Goal: Information Seeking & Learning: Check status

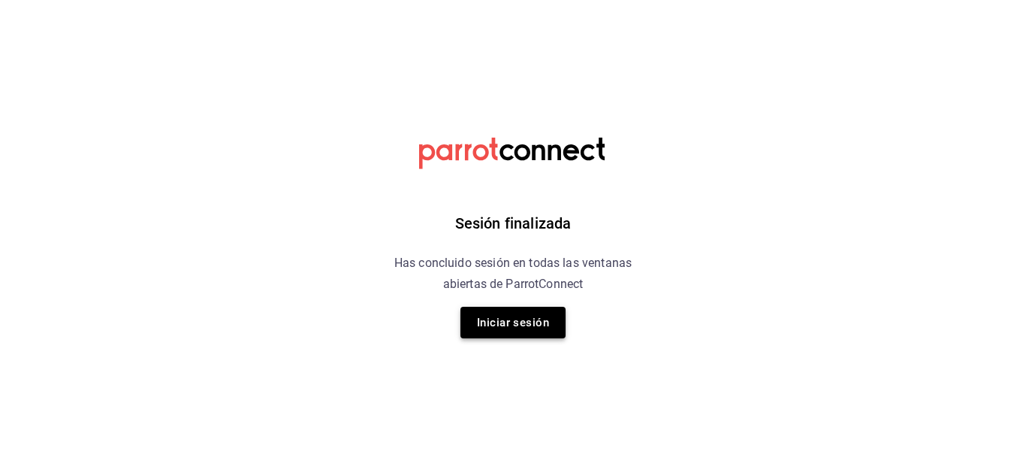
click at [509, 322] on button "Iniciar sesión" at bounding box center [513, 323] width 105 height 32
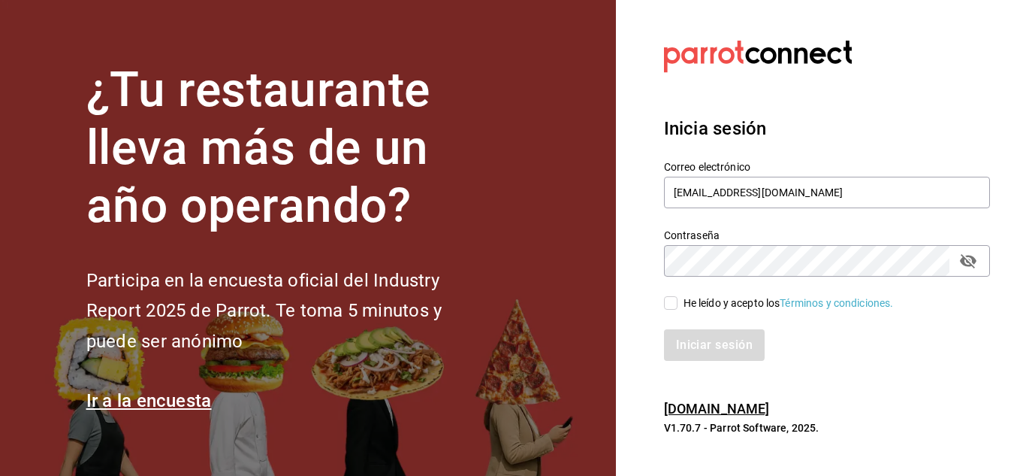
click at [673, 300] on input "He leído y acepto los Términos y condiciones." at bounding box center [671, 303] width 14 height 14
checkbox input "true"
click at [716, 353] on button "Iniciar sesión" at bounding box center [715, 345] width 102 height 32
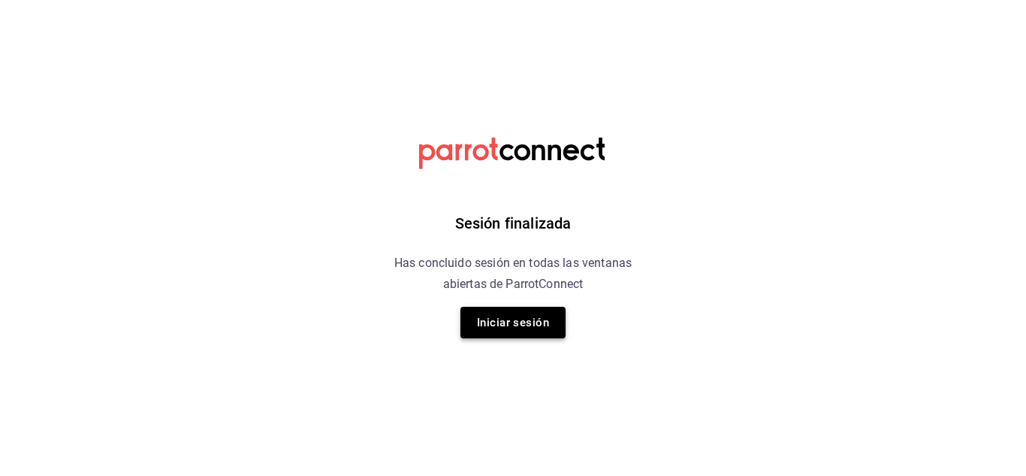
click at [539, 318] on button "Iniciar sesión" at bounding box center [513, 323] width 105 height 32
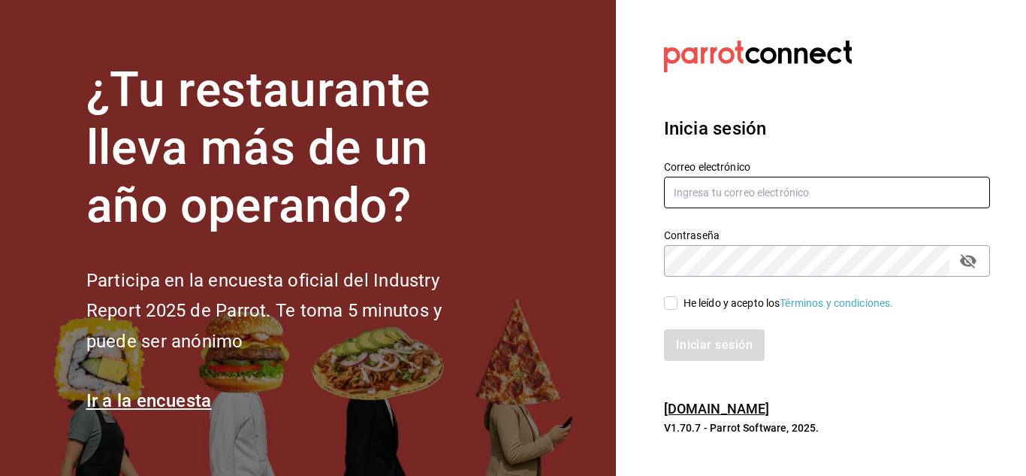
type input "[EMAIL_ADDRESS][DOMAIN_NAME]"
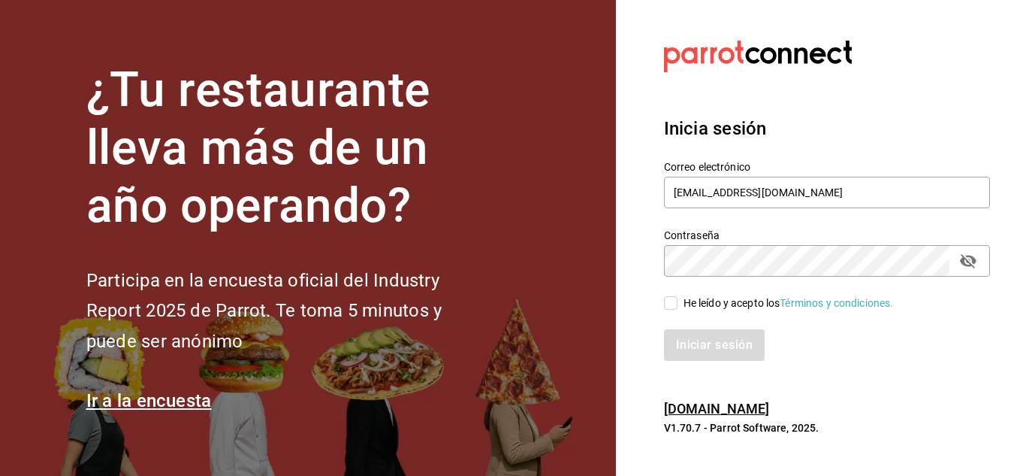
click at [669, 302] on input "He leído y acepto los Términos y condiciones." at bounding box center [671, 303] width 14 height 14
checkbox input "true"
click at [709, 342] on button "Iniciar sesión" at bounding box center [715, 345] width 102 height 32
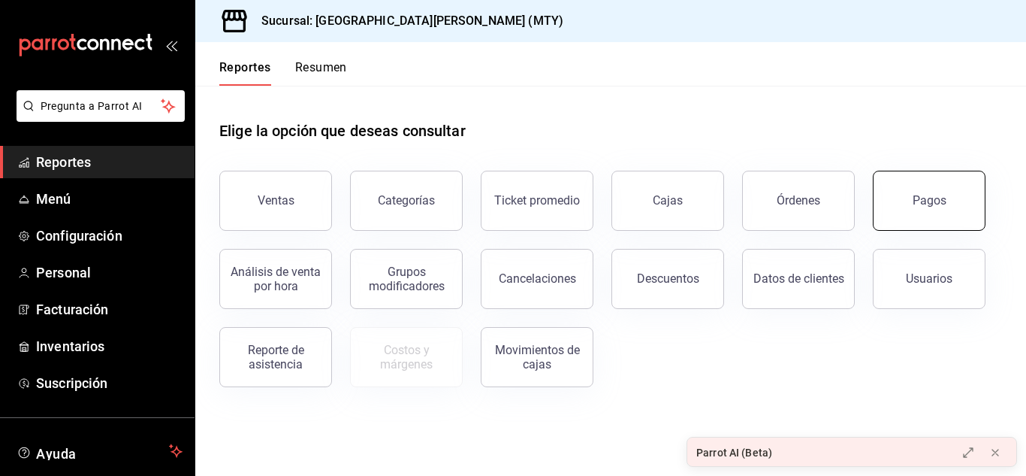
drag, startPoint x: 917, startPoint y: 202, endPoint x: 931, endPoint y: 202, distance: 13.5
click at [931, 202] on div "Pagos" at bounding box center [930, 200] width 34 height 14
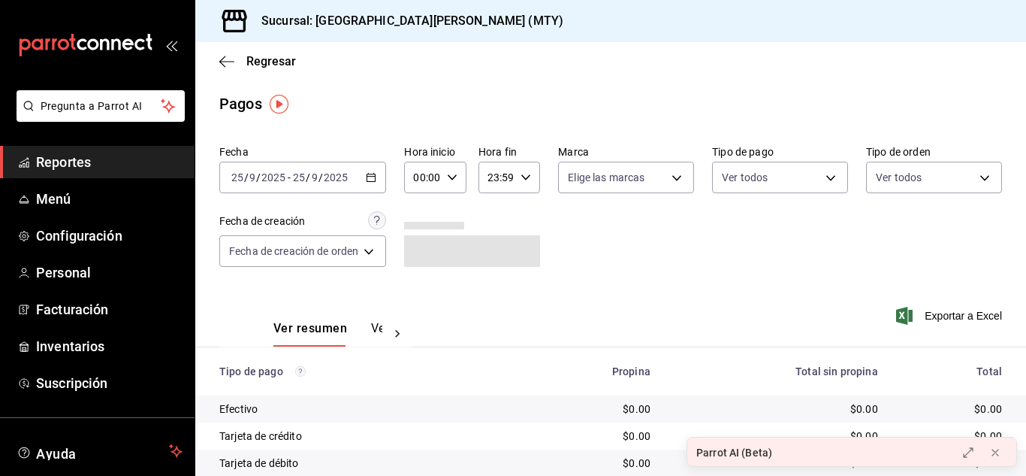
click at [370, 175] on icon "button" at bounding box center [371, 177] width 11 height 11
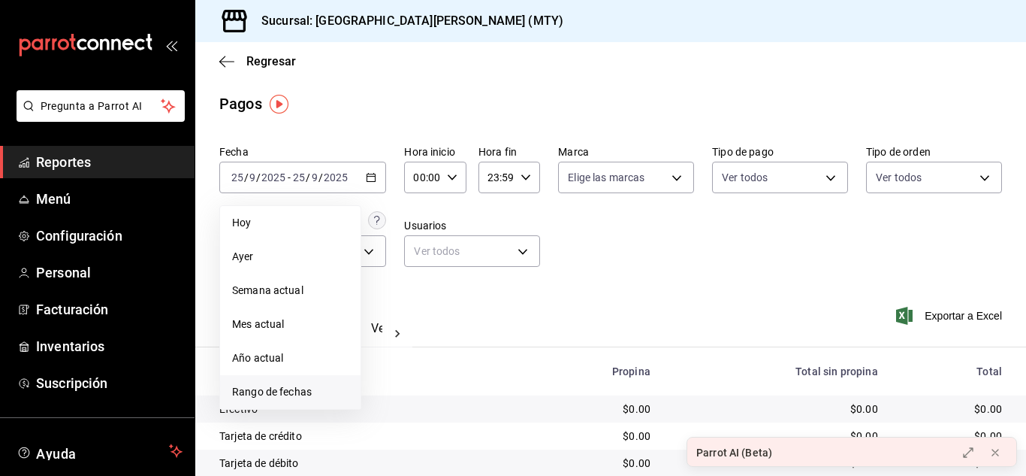
click at [305, 392] on span "Rango de fechas" at bounding box center [290, 392] width 116 height 16
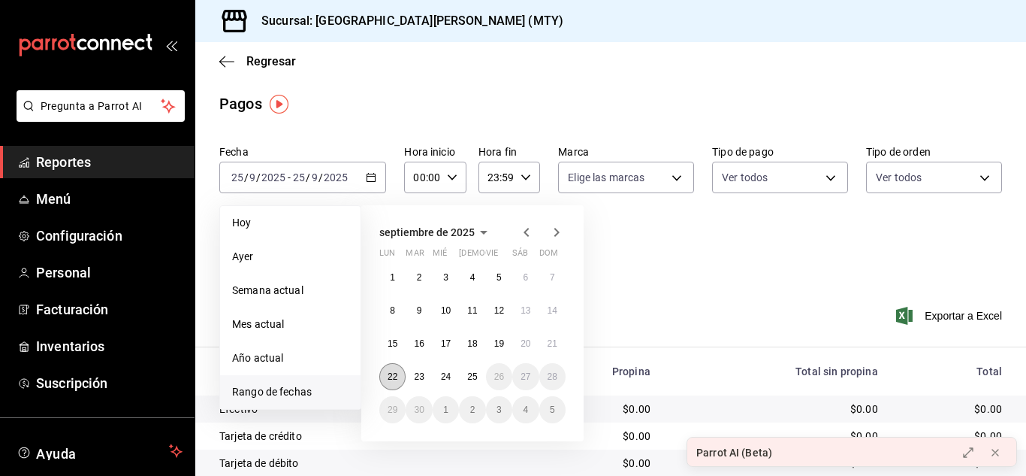
click at [391, 376] on abbr "22" at bounding box center [393, 376] width 10 height 11
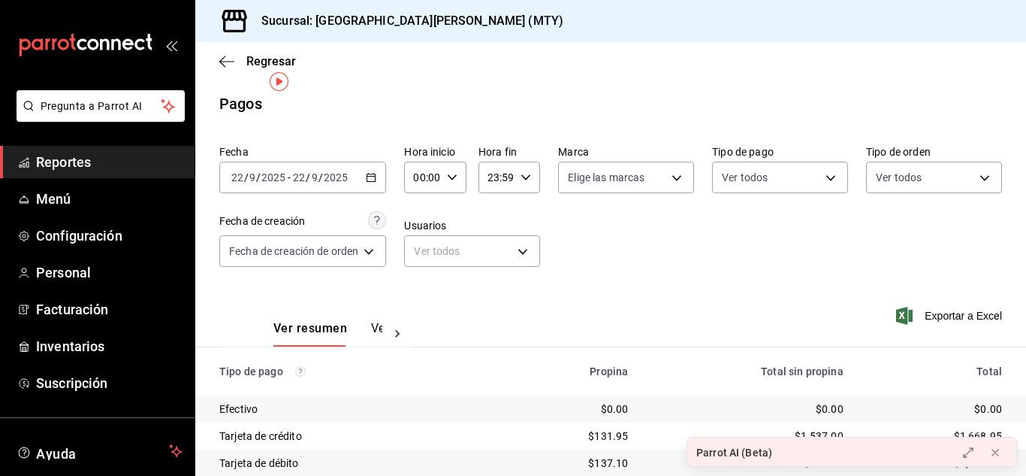
scroll to position [80, 0]
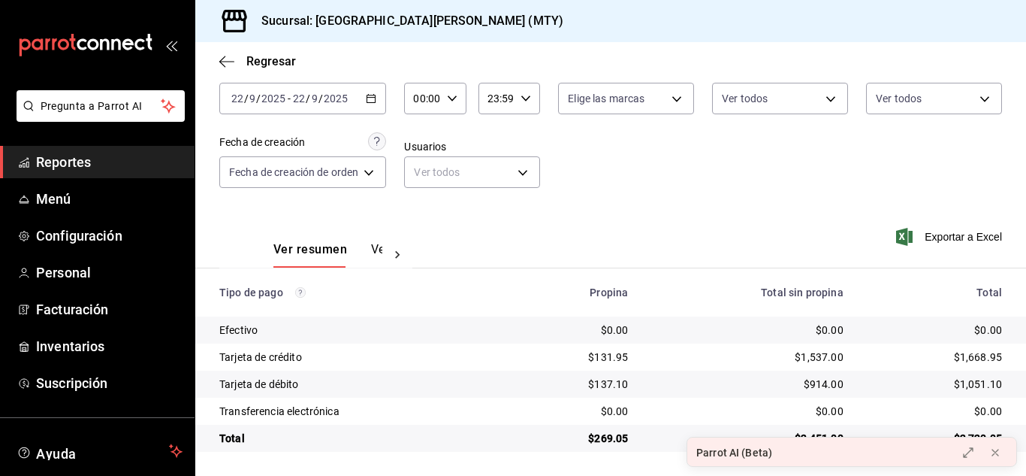
click at [367, 97] on icon "button" at bounding box center [371, 98] width 11 height 11
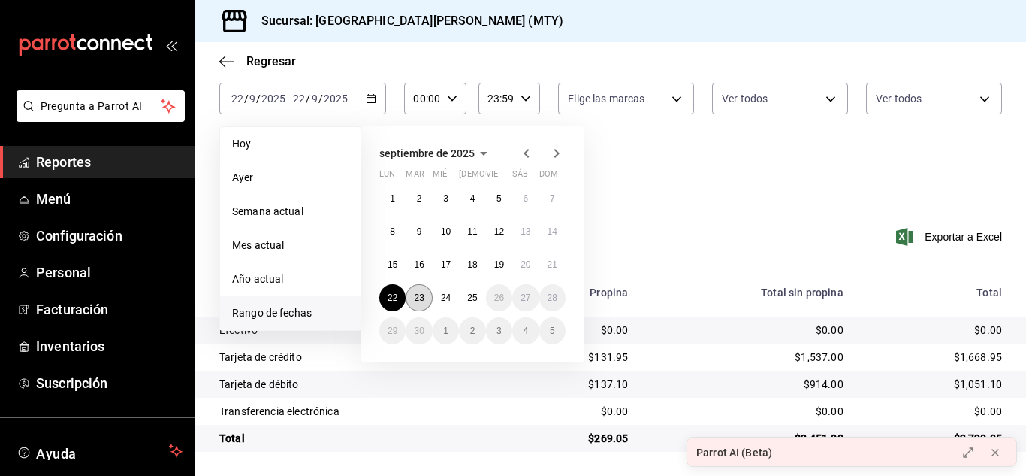
click at [419, 301] on abbr "23" at bounding box center [419, 297] width 10 height 11
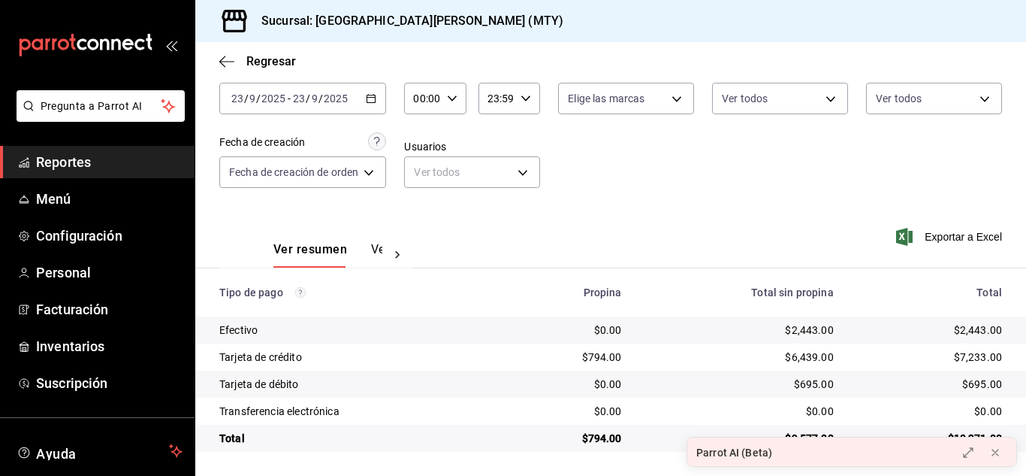
click at [379, 98] on div "[DATE] [DATE] - [DATE] [DATE]" at bounding box center [302, 99] width 167 height 32
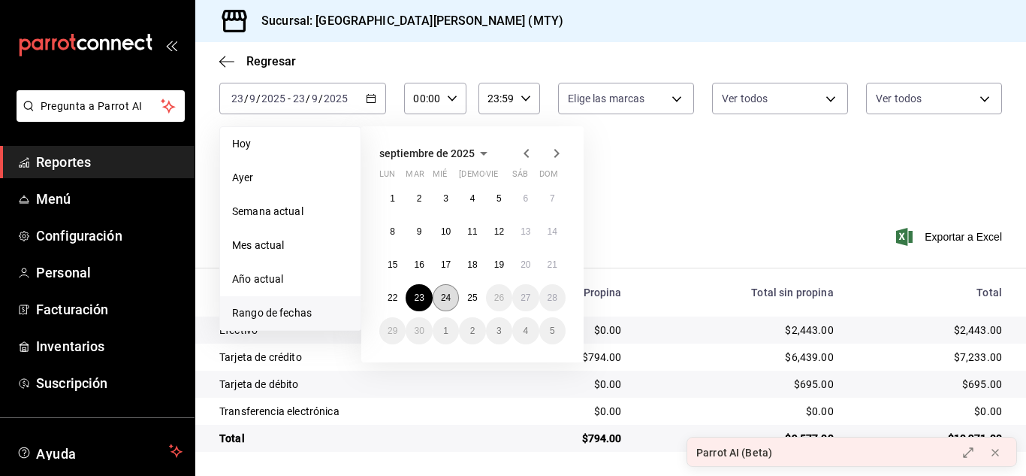
click at [445, 295] on abbr "24" at bounding box center [446, 297] width 10 height 11
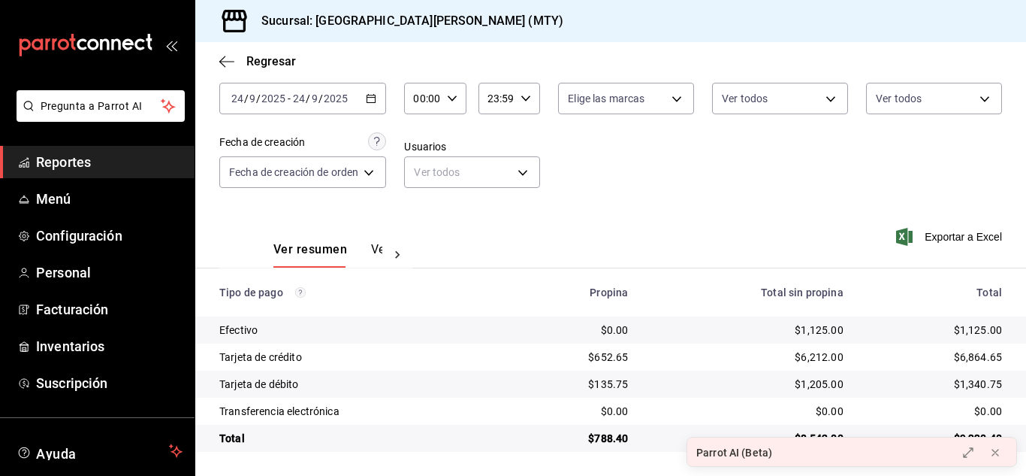
click at [38, 176] on link "Reportes" at bounding box center [97, 162] width 195 height 32
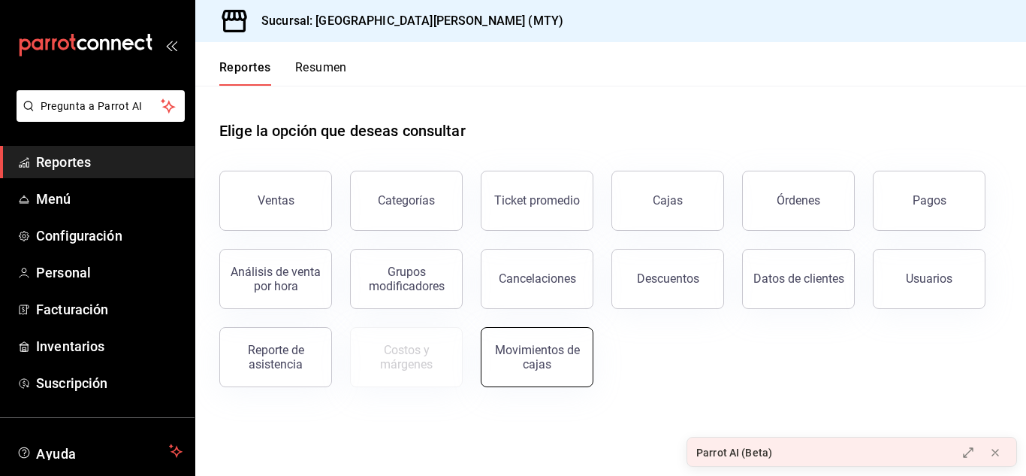
click at [533, 344] on div "Movimientos de cajas" at bounding box center [537, 357] width 93 height 29
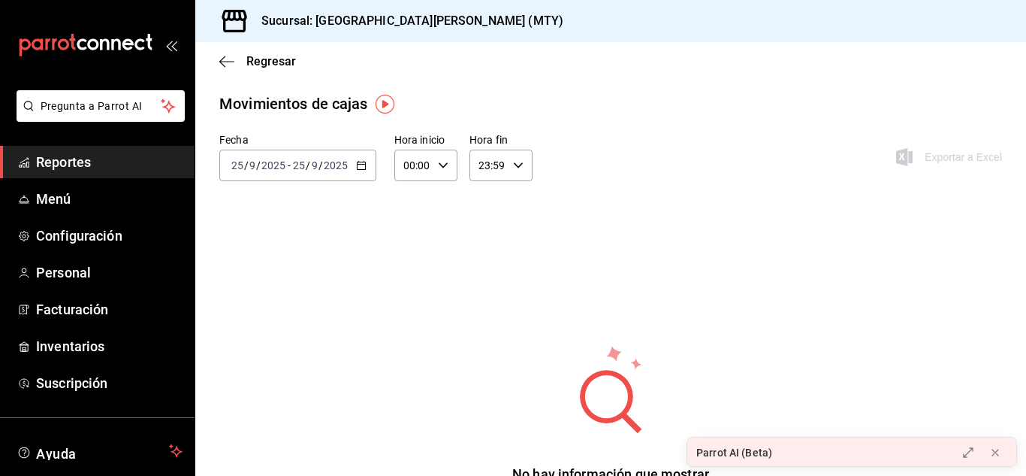
click at [367, 162] on div "[DATE] [DATE] - [DATE] [DATE]" at bounding box center [297, 166] width 157 height 32
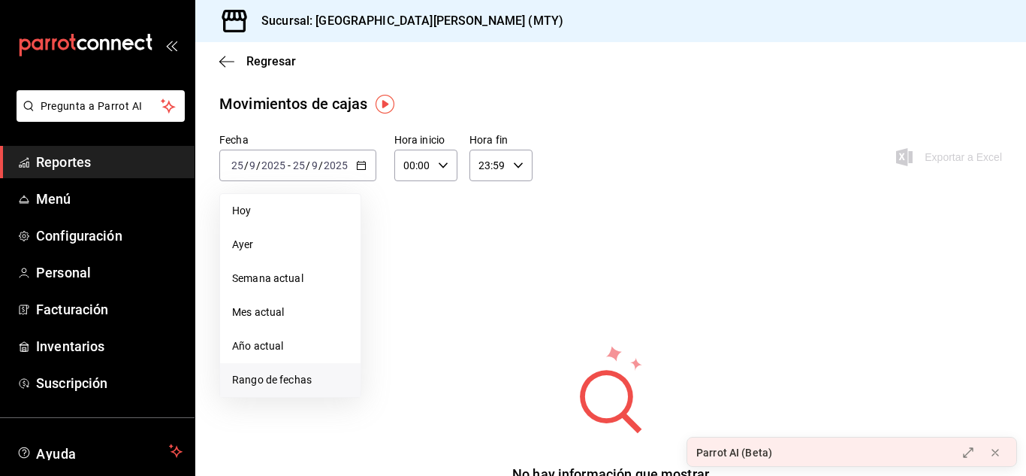
click at [278, 381] on span "Rango de fechas" at bounding box center [290, 380] width 116 height 16
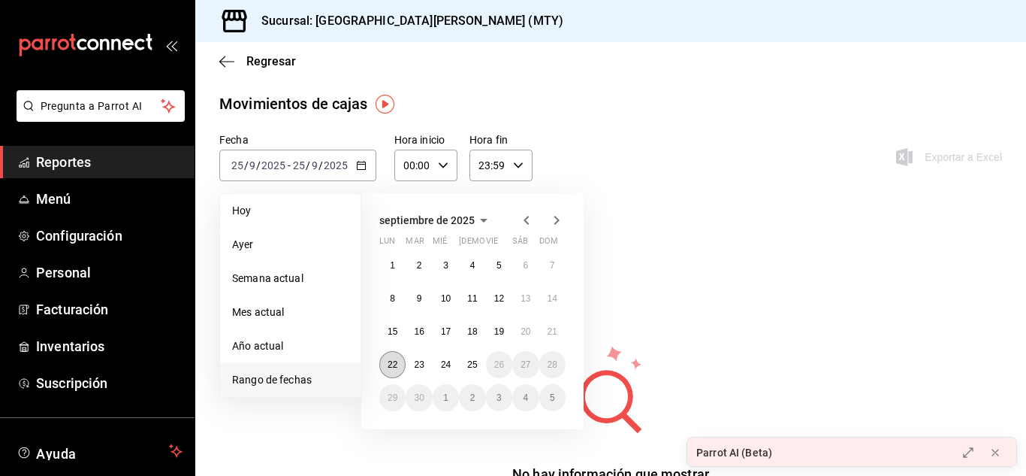
click at [392, 361] on abbr "22" at bounding box center [393, 364] width 10 height 11
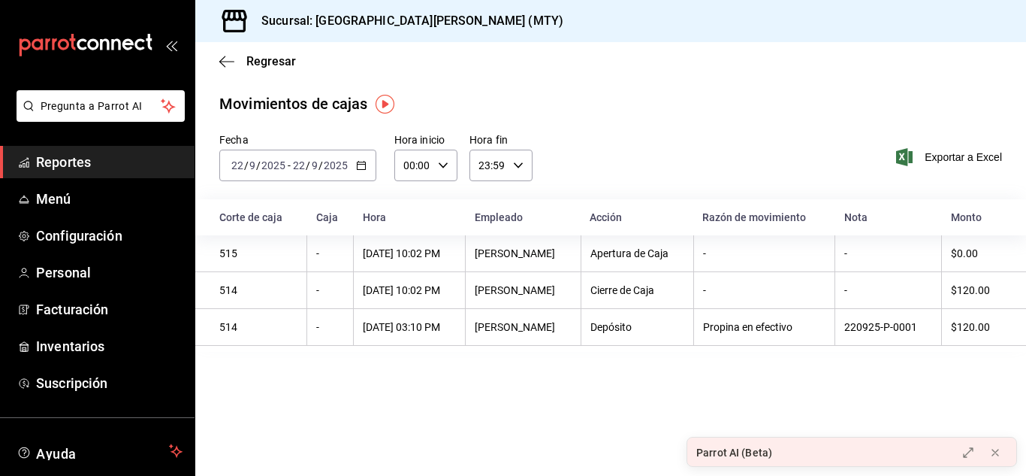
click at [358, 165] on \(Stroke\) "button" at bounding box center [361, 164] width 8 height 1
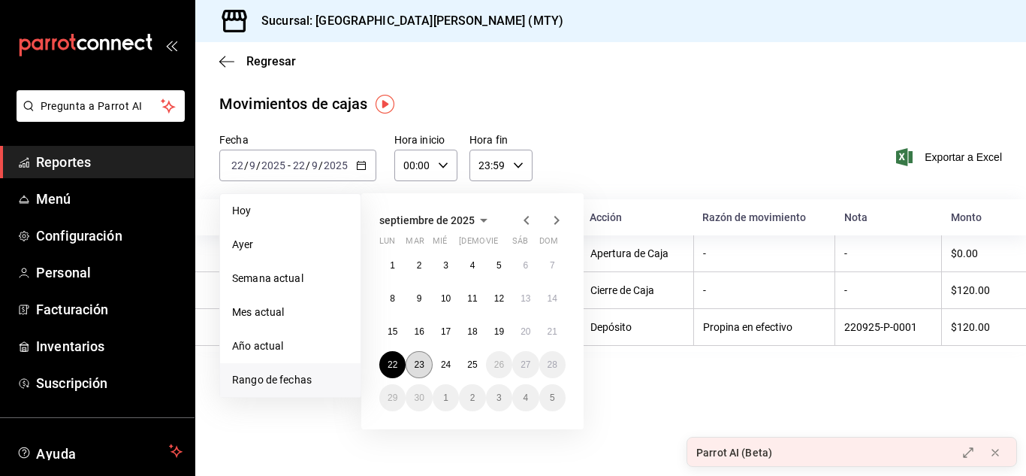
click at [415, 358] on button "23" at bounding box center [419, 364] width 26 height 27
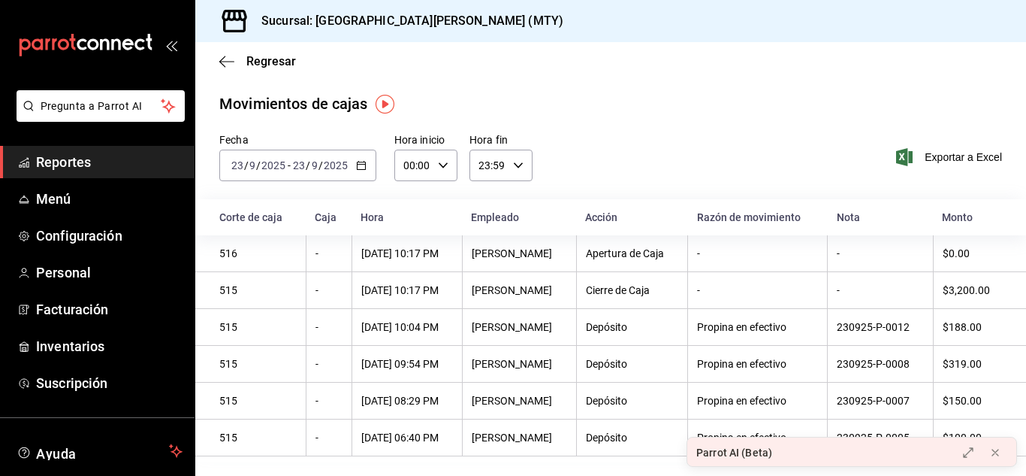
click at [1025, 373] on th "$319.00" at bounding box center [979, 364] width 93 height 37
click at [992, 452] on icon at bounding box center [995, 452] width 12 height 12
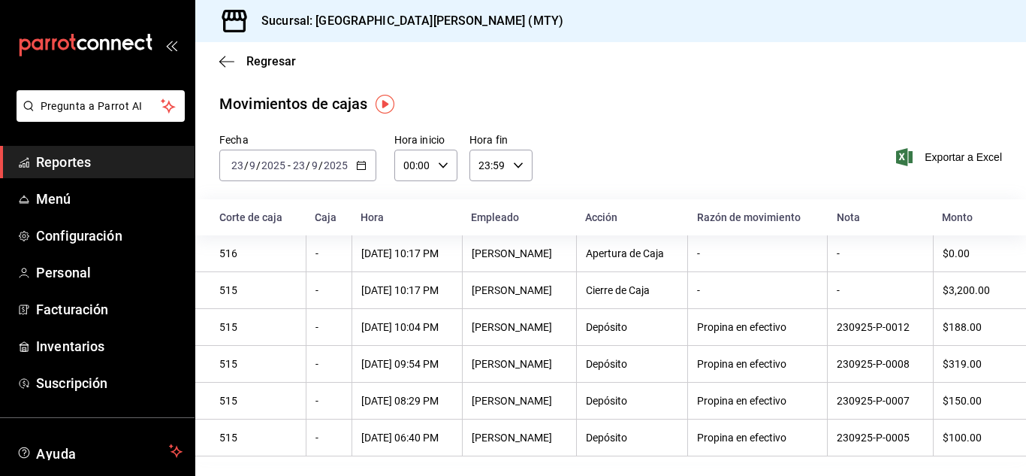
click at [368, 170] on div "[DATE] [DATE] - [DATE] [DATE]" at bounding box center [297, 166] width 157 height 32
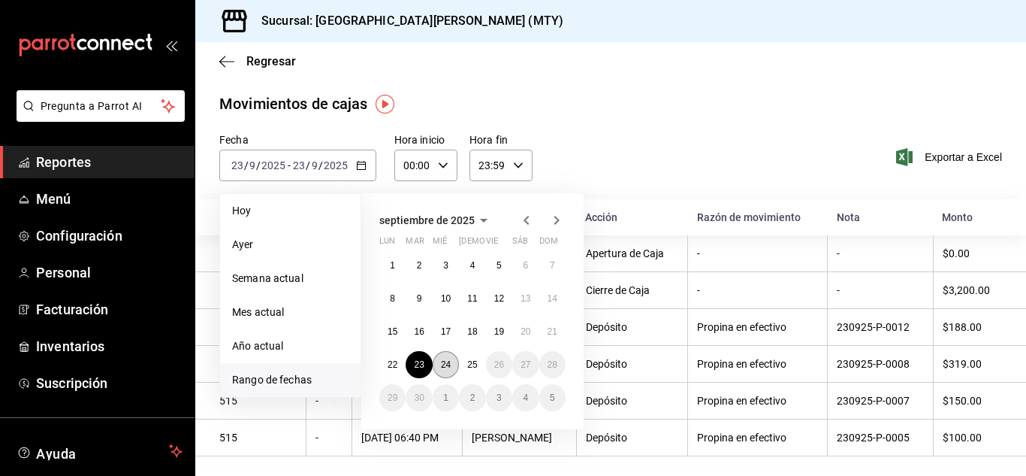
click at [446, 368] on abbr "24" at bounding box center [446, 364] width 10 height 11
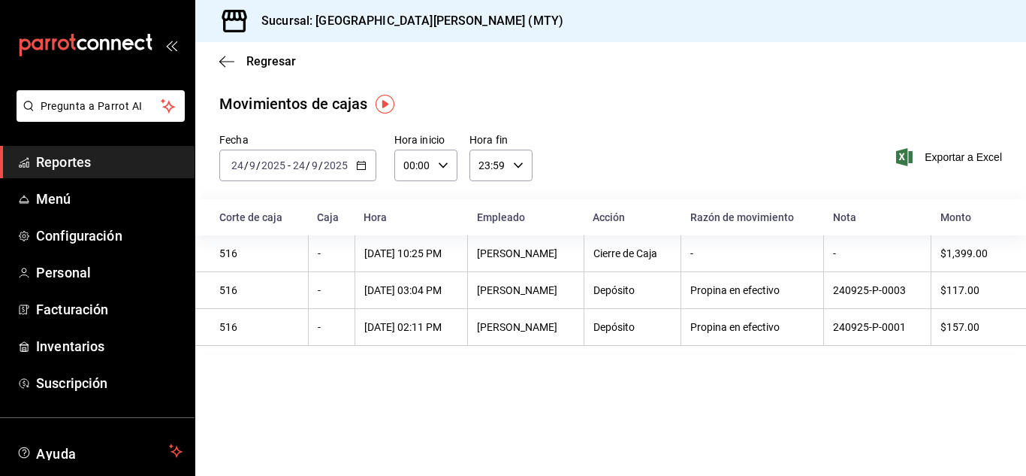
click at [116, 162] on span "Reportes" at bounding box center [109, 162] width 146 height 20
